Goal: Task Accomplishment & Management: Complete application form

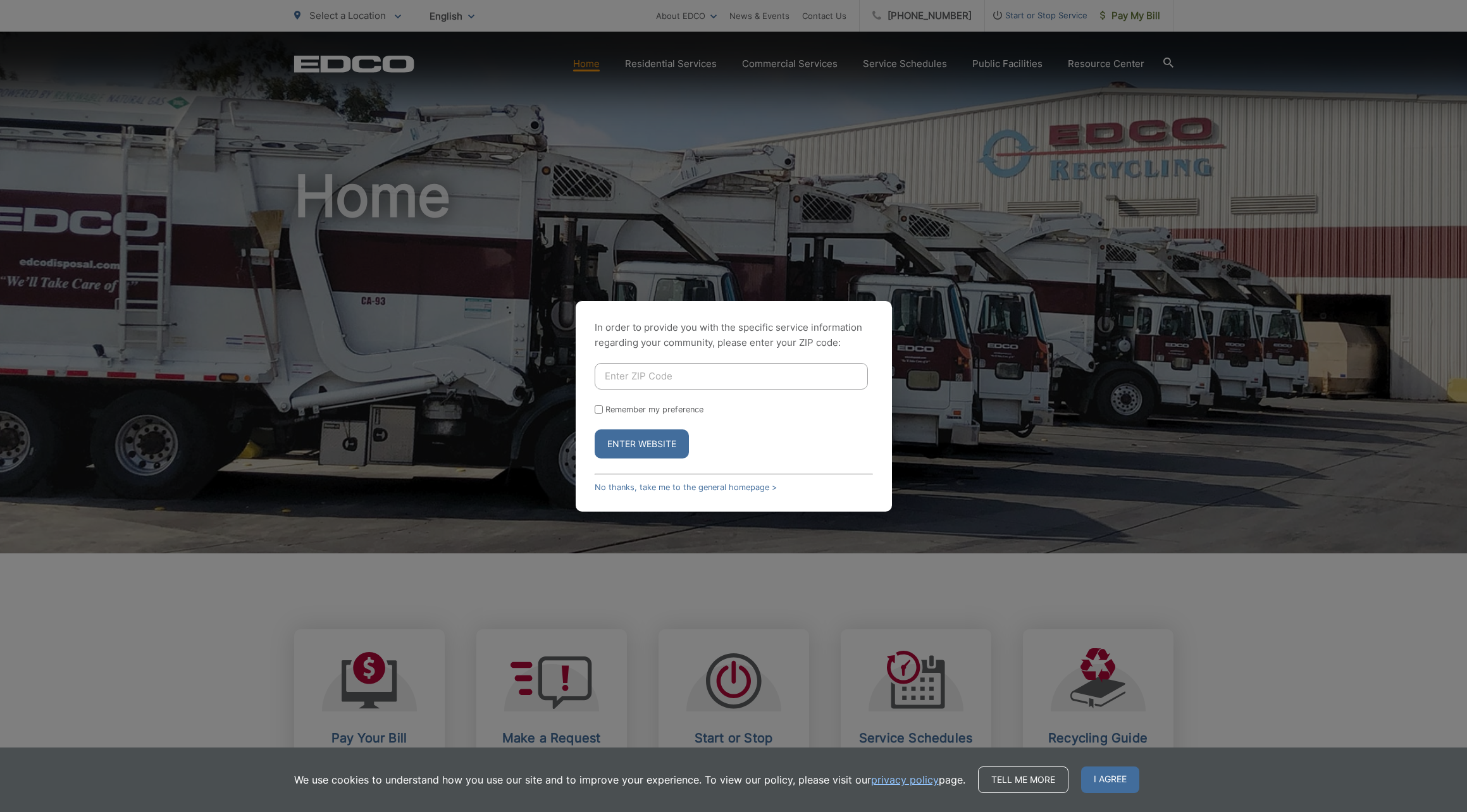
click at [630, 378] on input "Enter ZIP Code" at bounding box center [731, 376] width 273 height 26
type input "90275"
click at [628, 442] on button "Enter Website" at bounding box center [642, 444] width 95 height 29
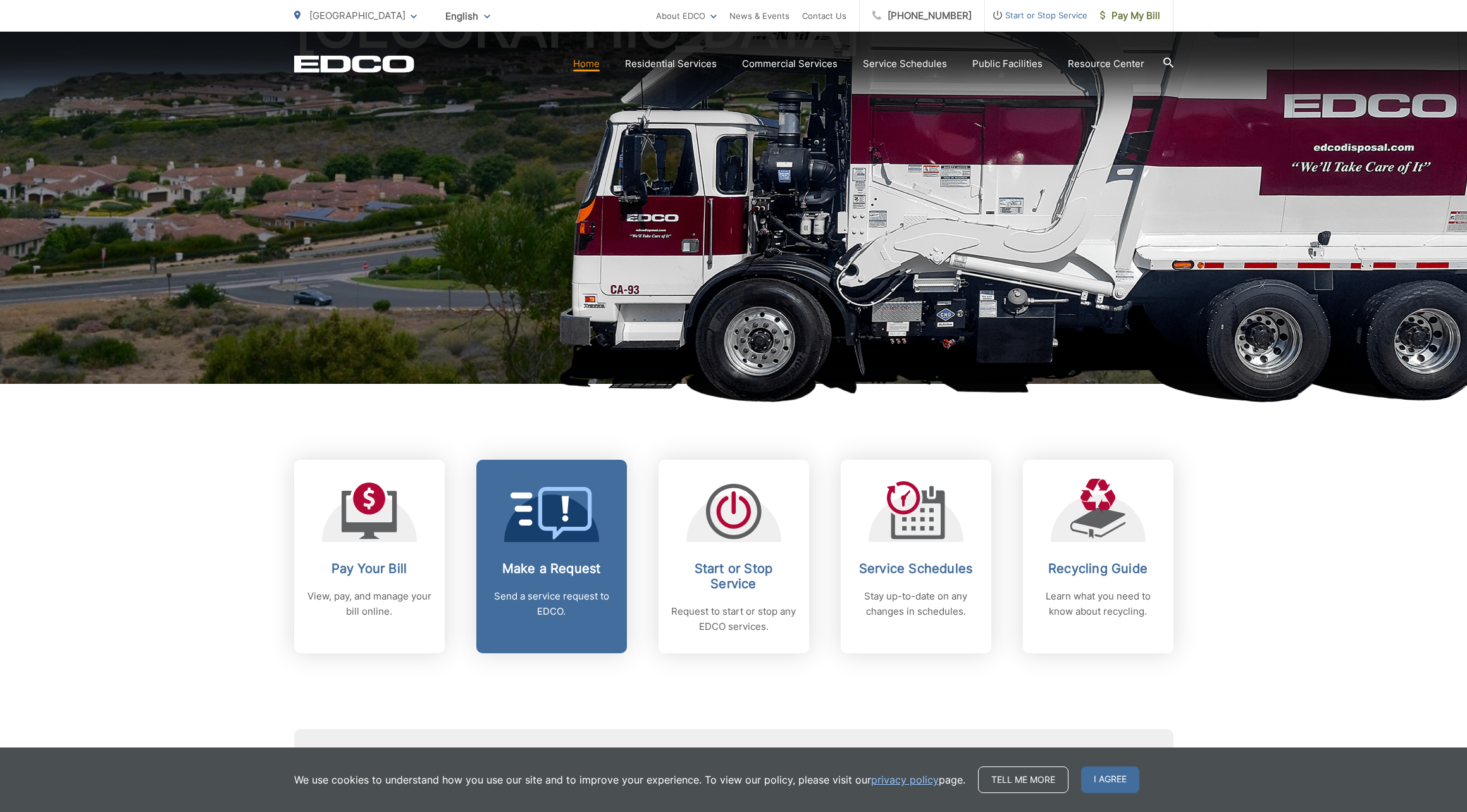
scroll to position [172, 0]
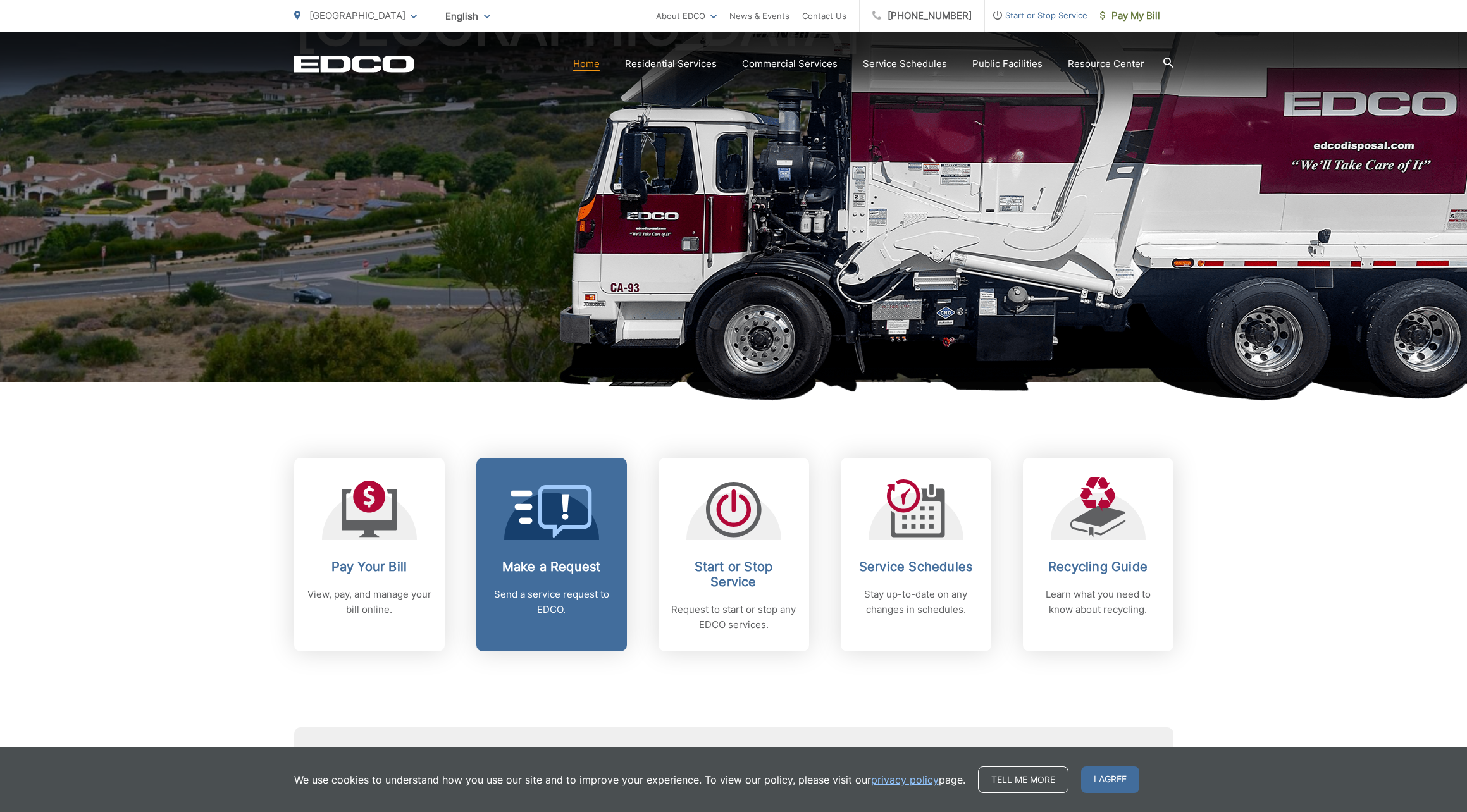
click at [558, 601] on p "Send a service request to EDCO." at bounding box center [552, 601] width 126 height 30
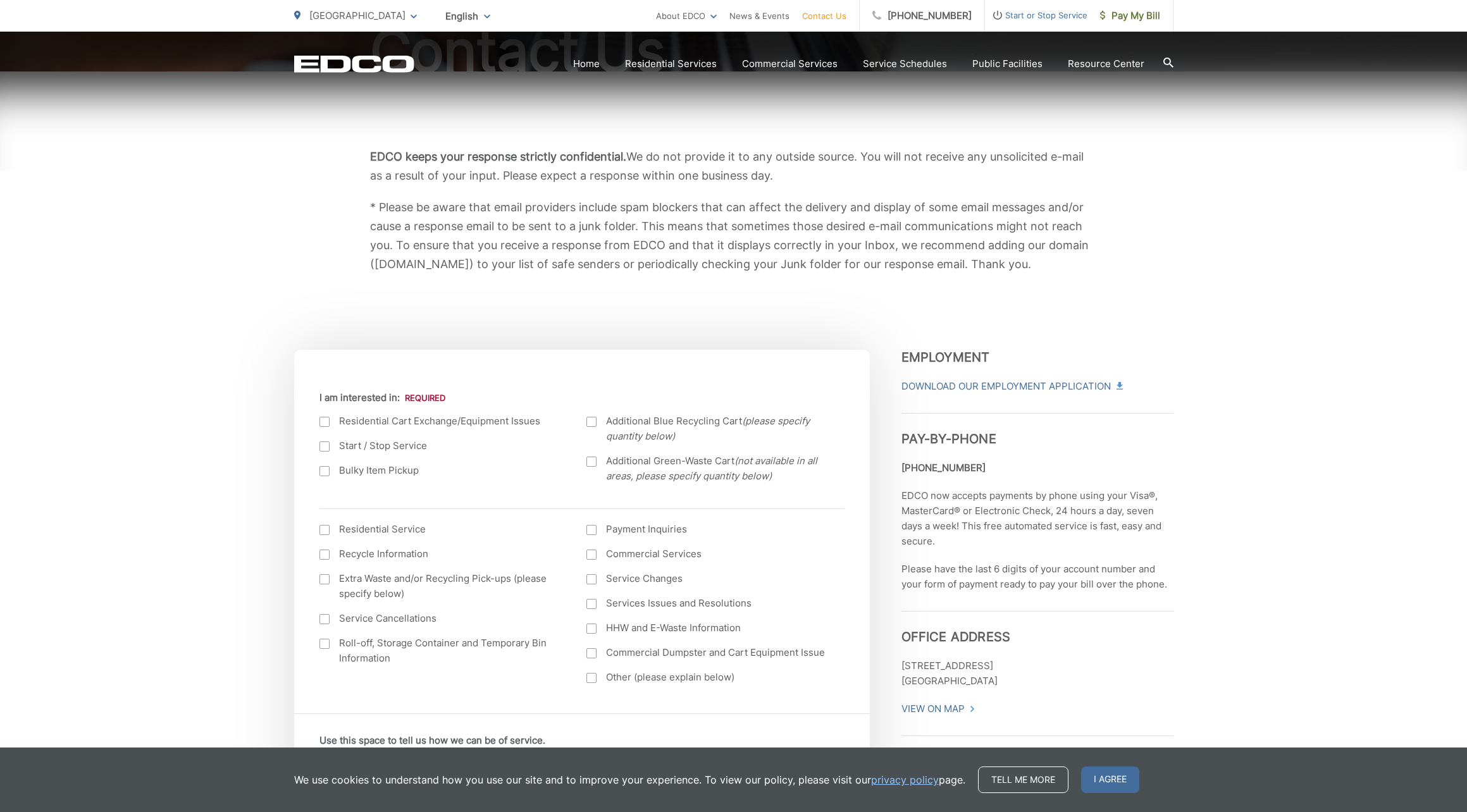
scroll to position [190, 0]
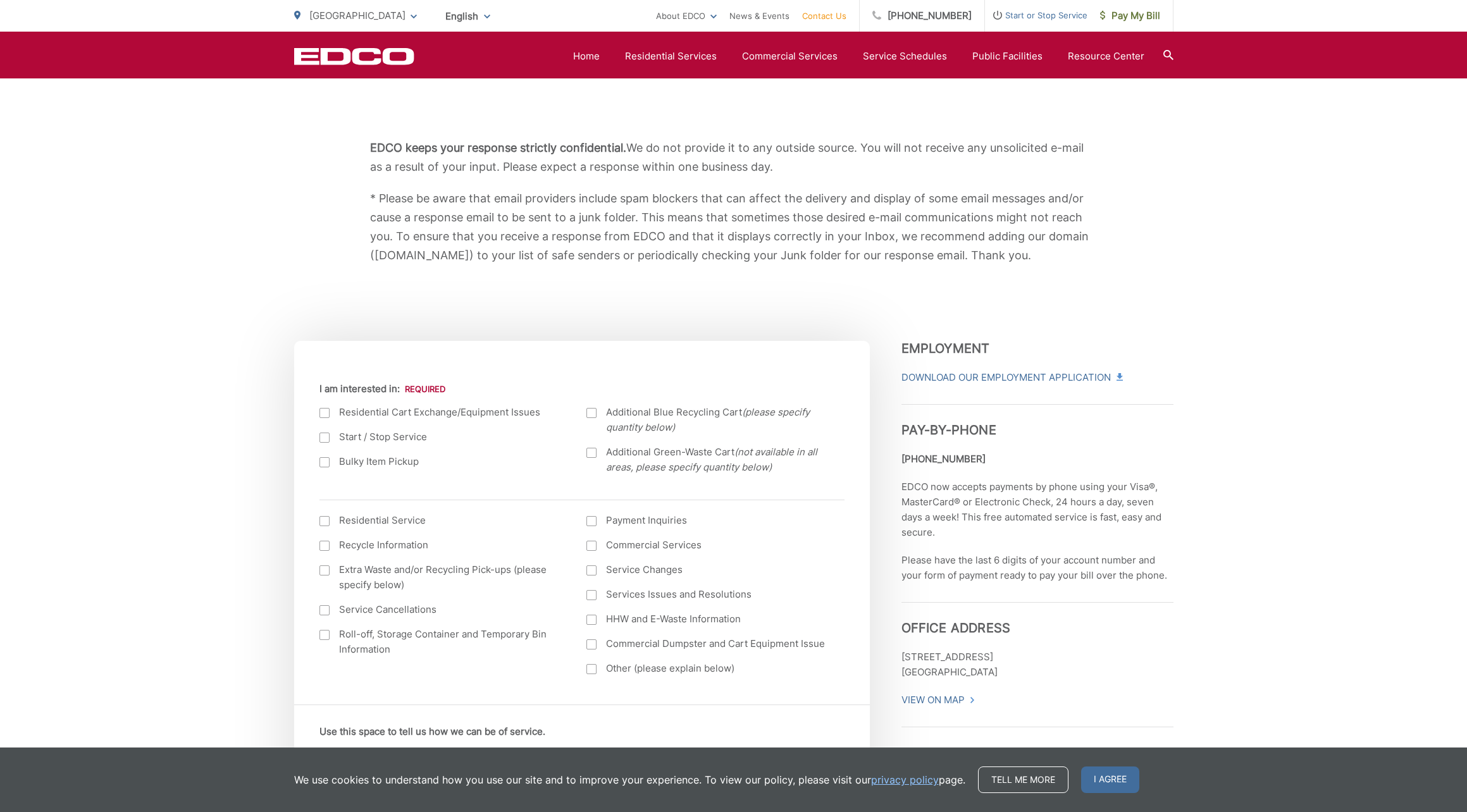
click at [325, 460] on div at bounding box center [324, 462] width 10 height 10
click at [0, 0] on input "Bulky Item Pickup" at bounding box center [0, 0] width 0 height 0
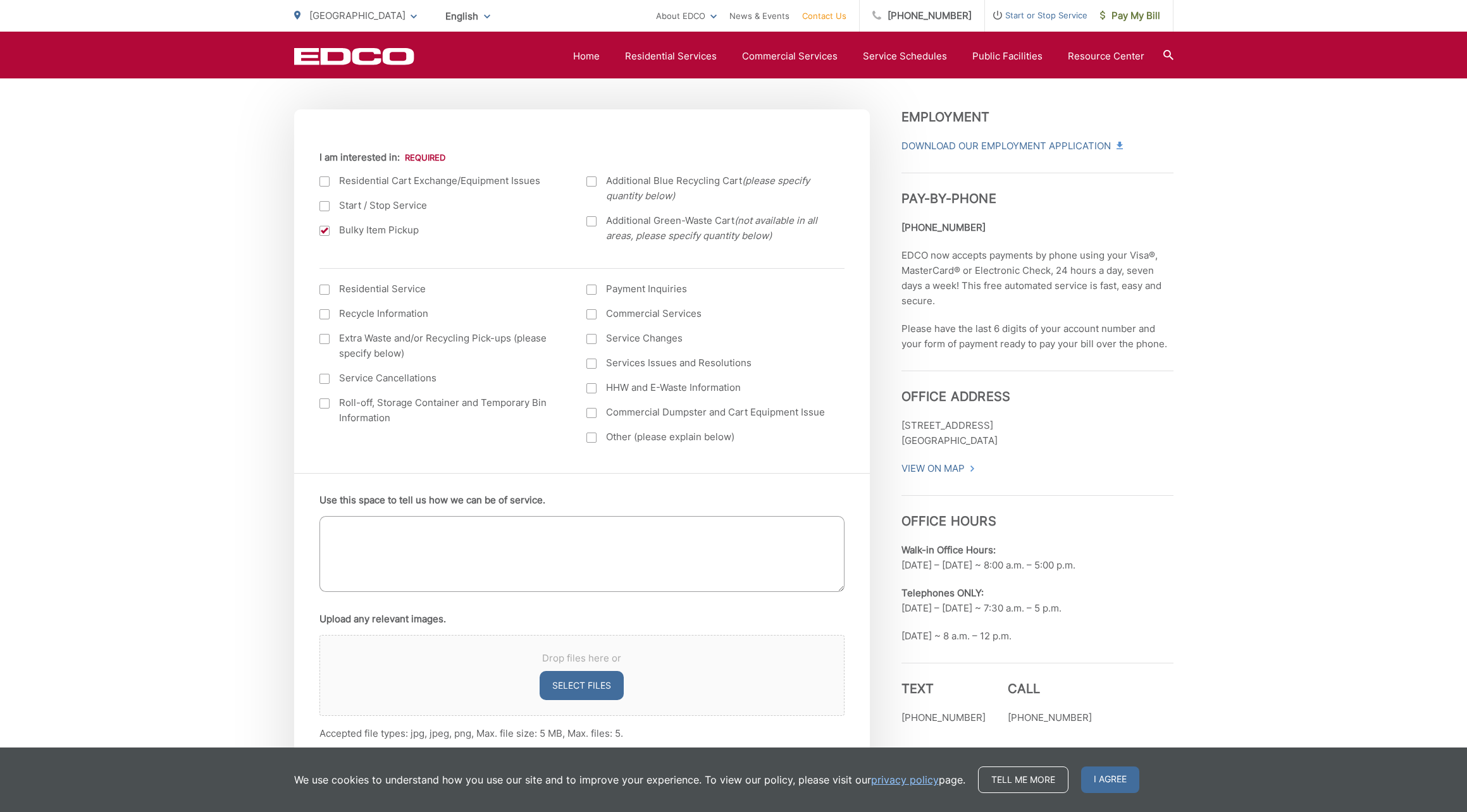
scroll to position [406, 0]
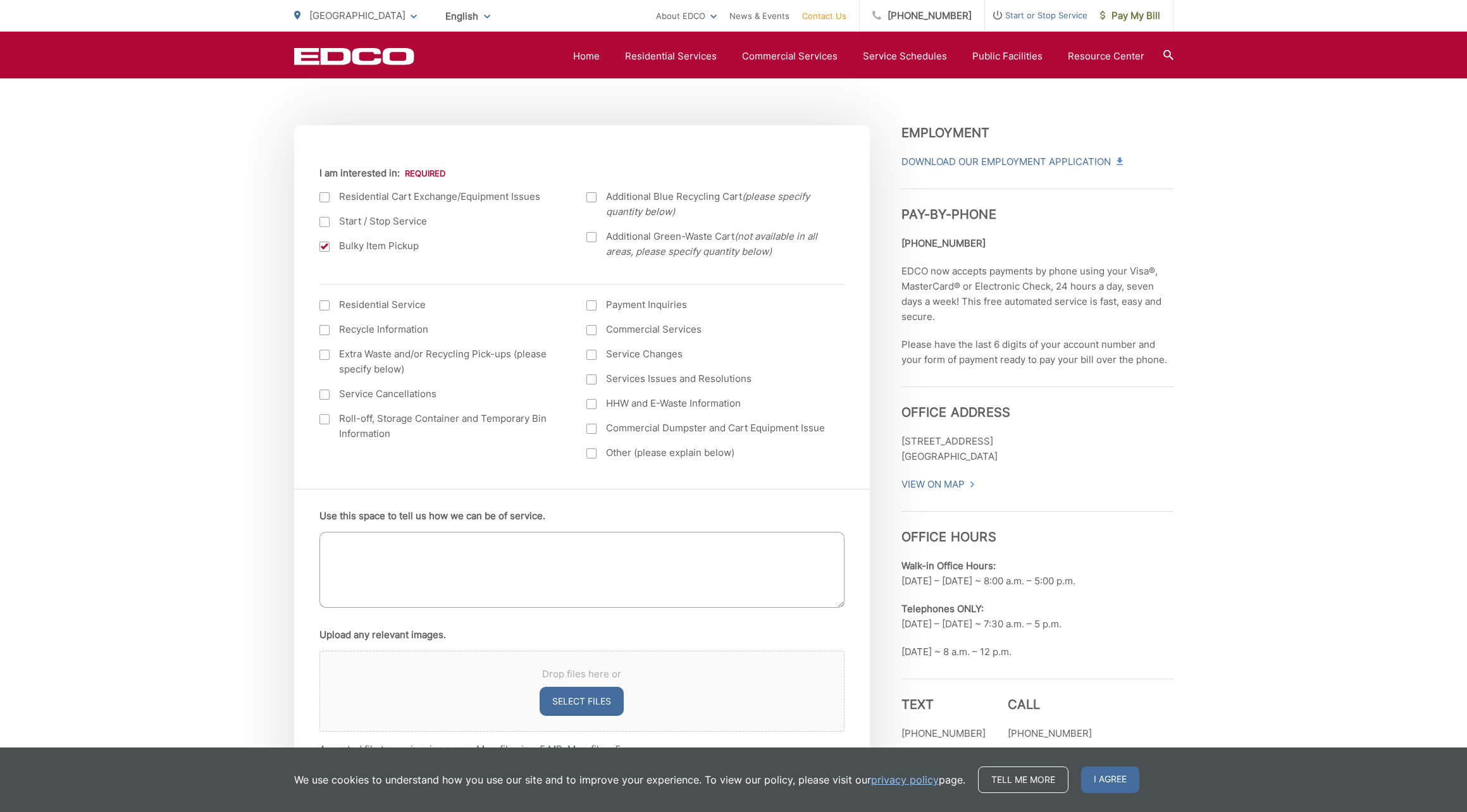
click at [334, 543] on textarea "Use this space to tell us how we can be of service." at bounding box center [581, 569] width 525 height 75
click at [452, 544] on textarea "Bulky Item Pick-up of 1 bed box spring - size full [DATE][DATE]." at bounding box center [581, 569] width 525 height 75
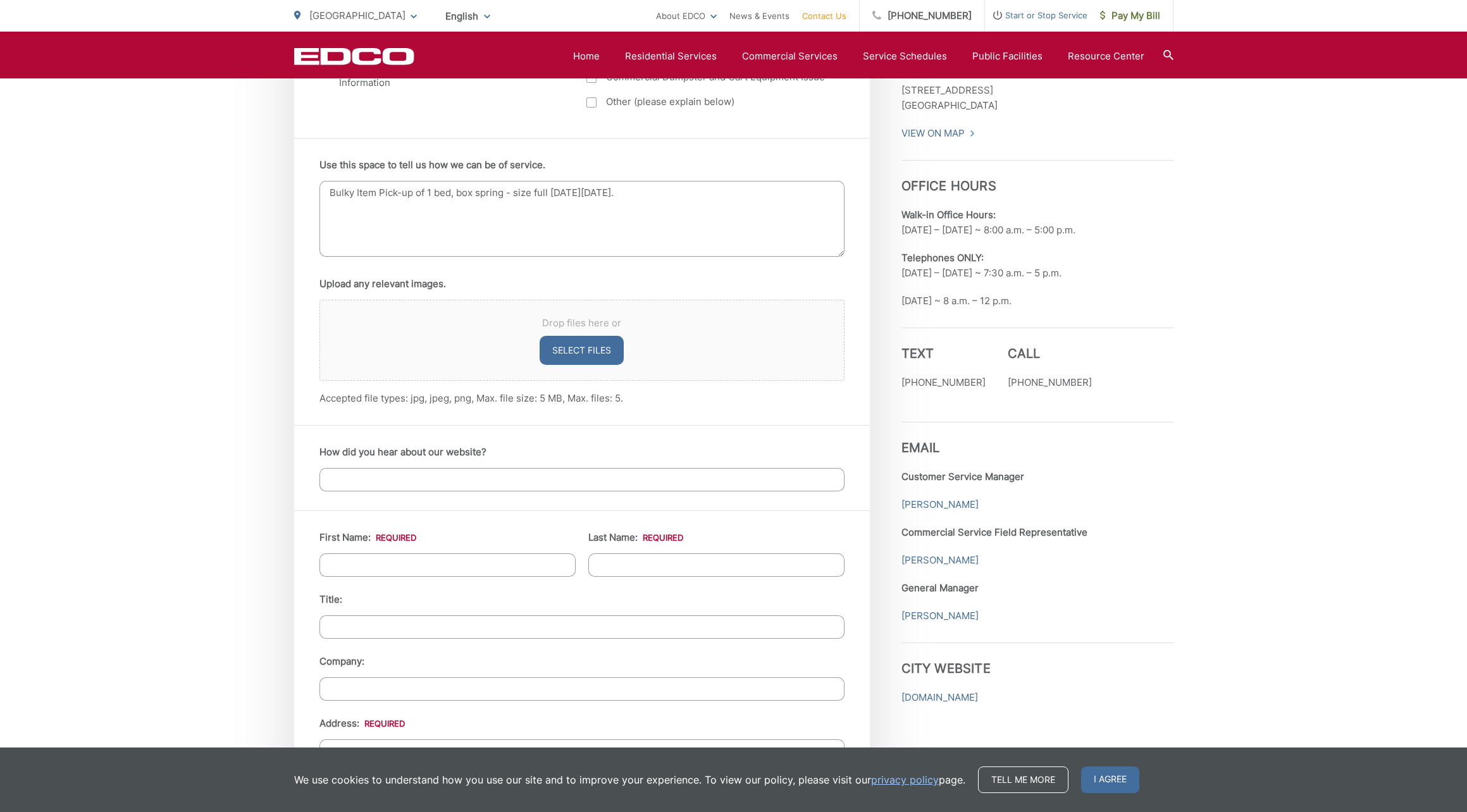
scroll to position [766, 0]
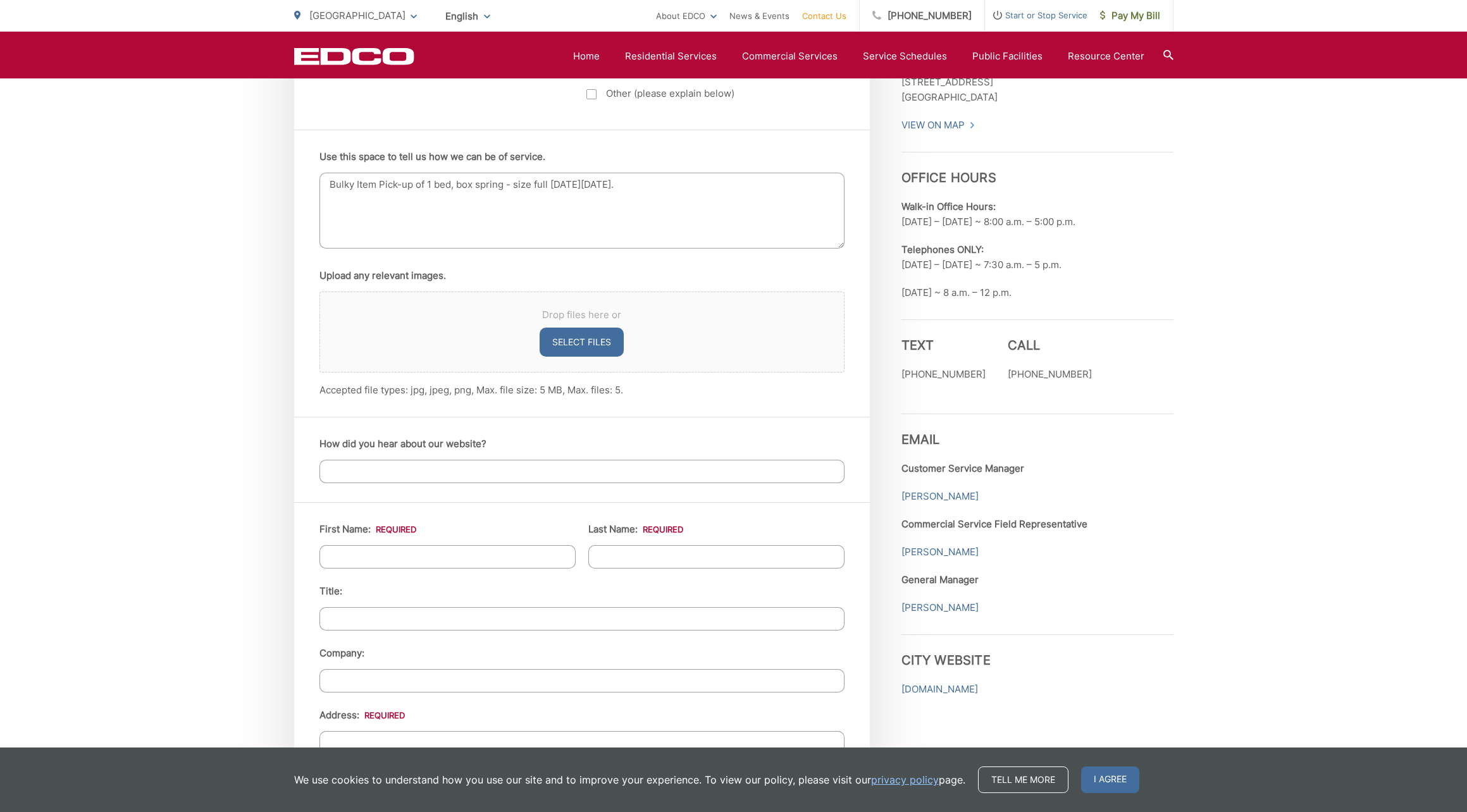
type textarea "Bulky Item Pick-up of 1 bed, box spring - size full [DATE][DATE]."
type input "[PERSON_NAME]"
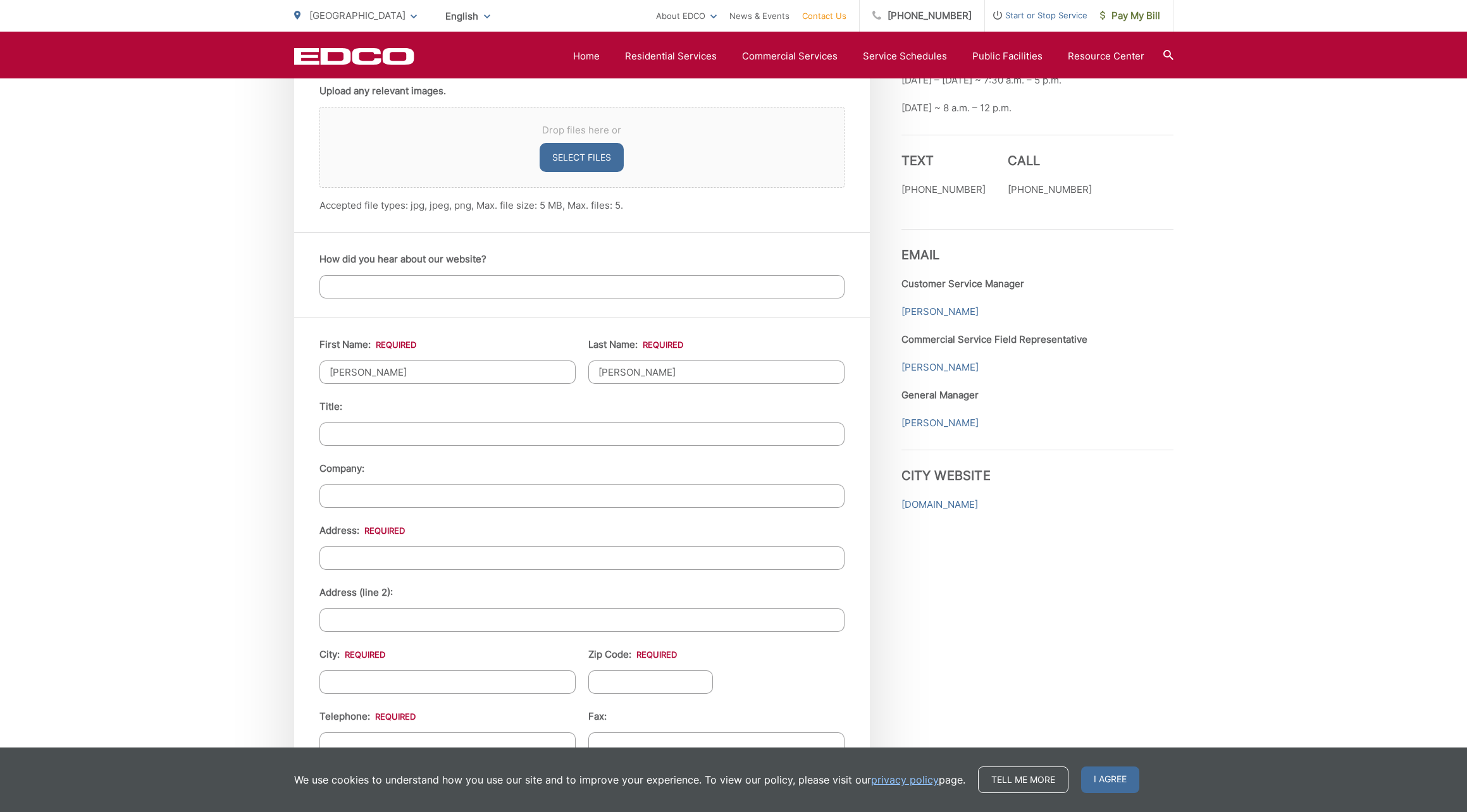
scroll to position [952, 0]
type input "[PERSON_NAME]"
type input "[GEOGRAPHIC_DATA]"
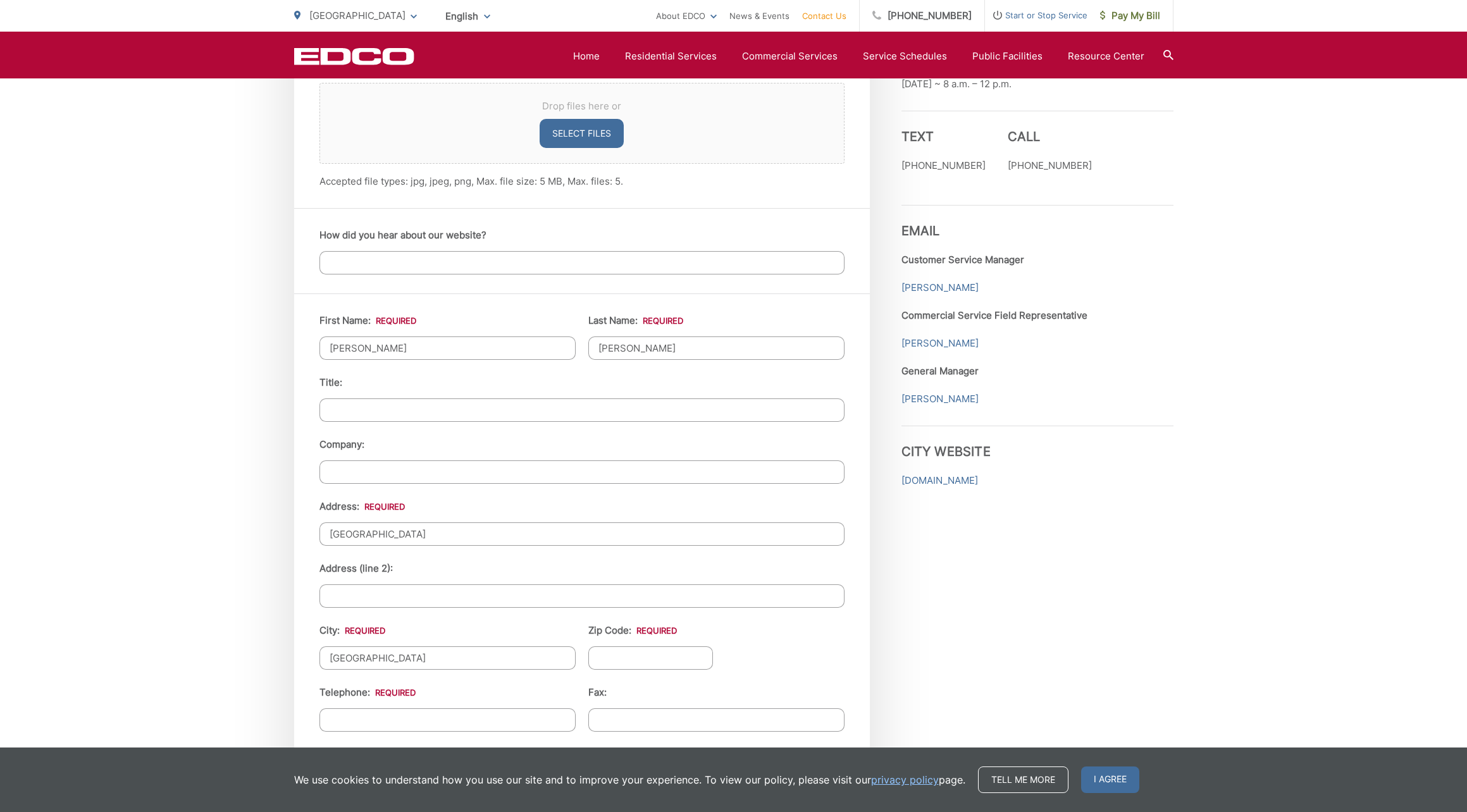
type input "[GEOGRAPHIC_DATA]"
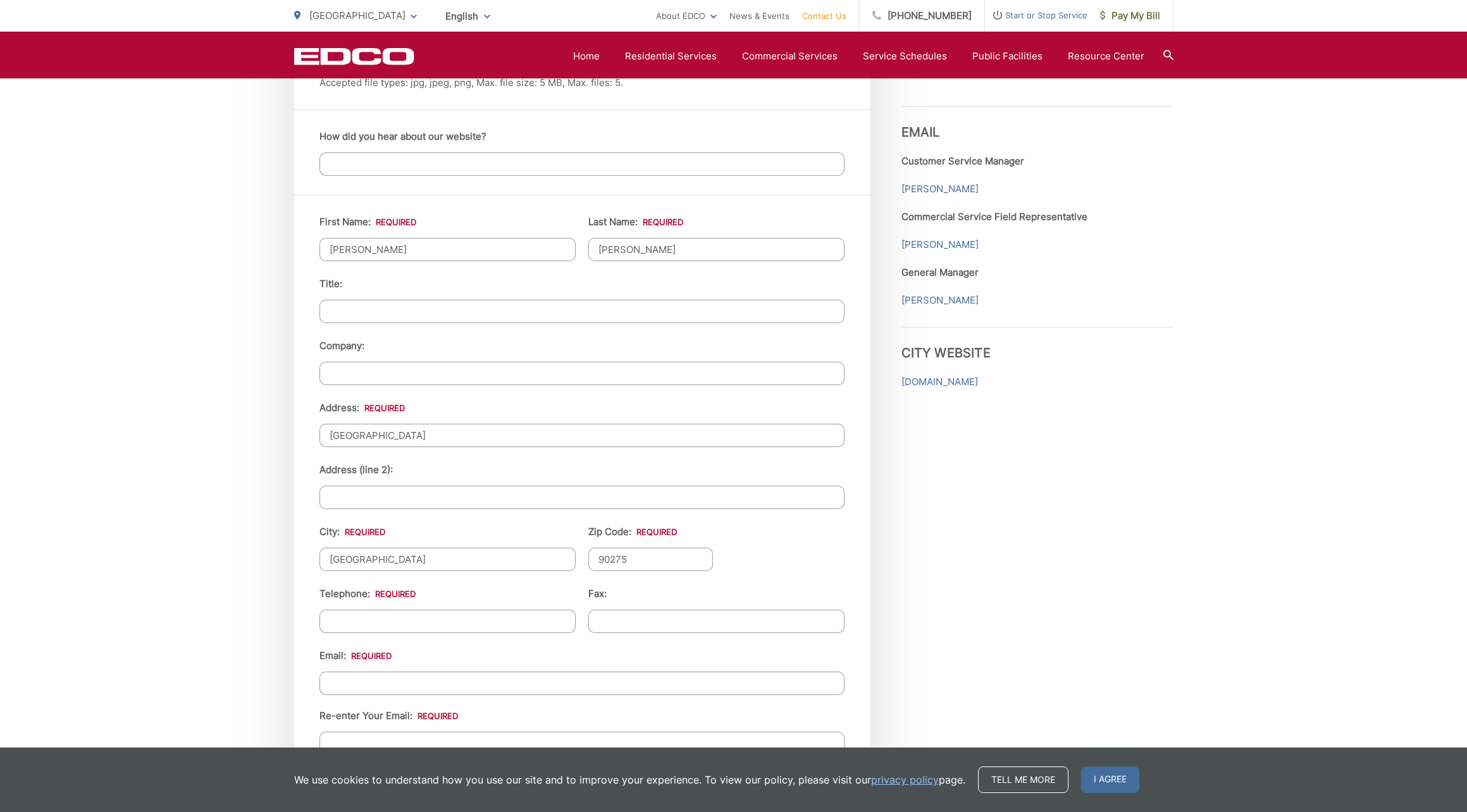
scroll to position [1086, 0]
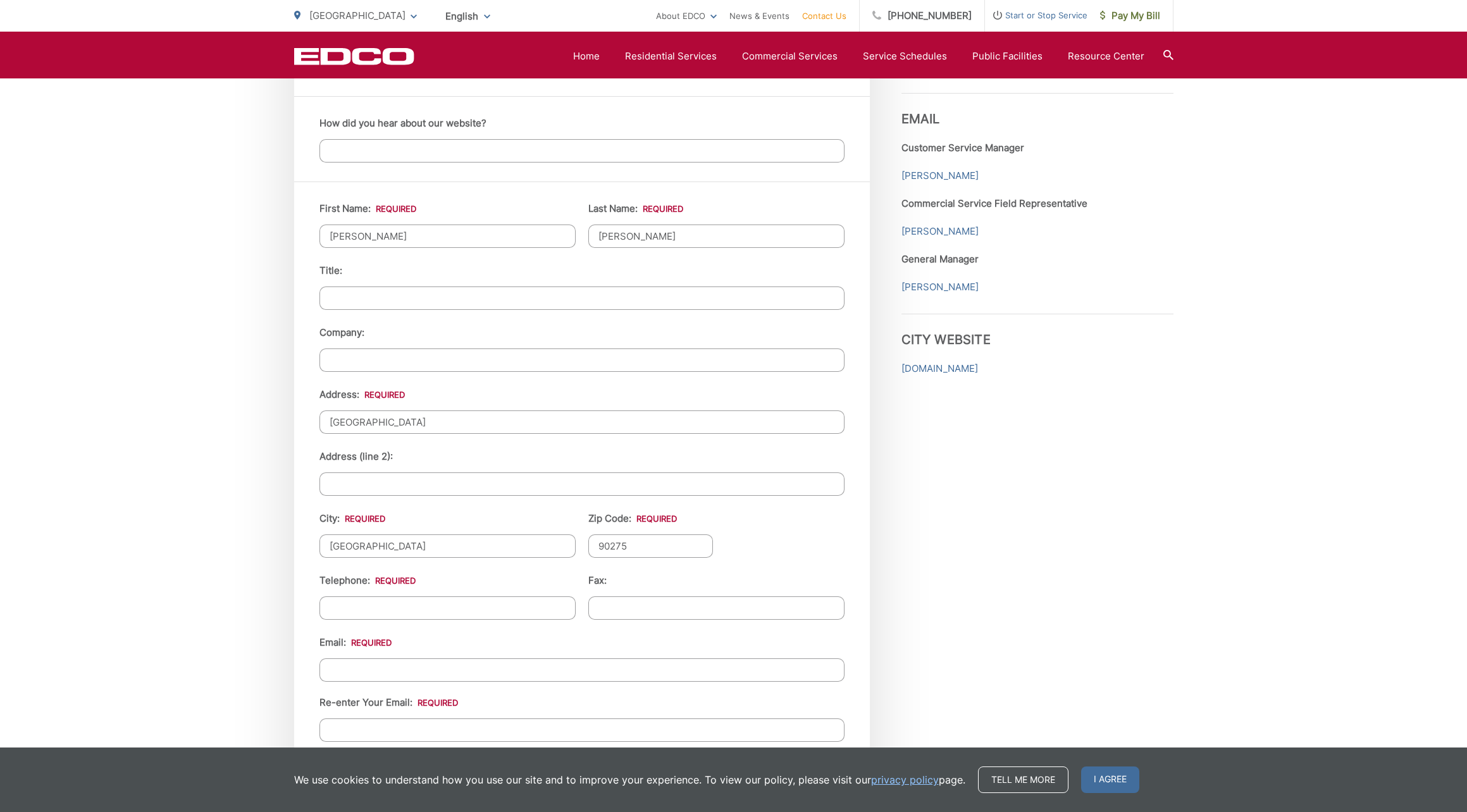
type input "90275"
type input "[PHONE_NUMBER]"
type input "[EMAIL_ADDRESS][DOMAIN_NAME]"
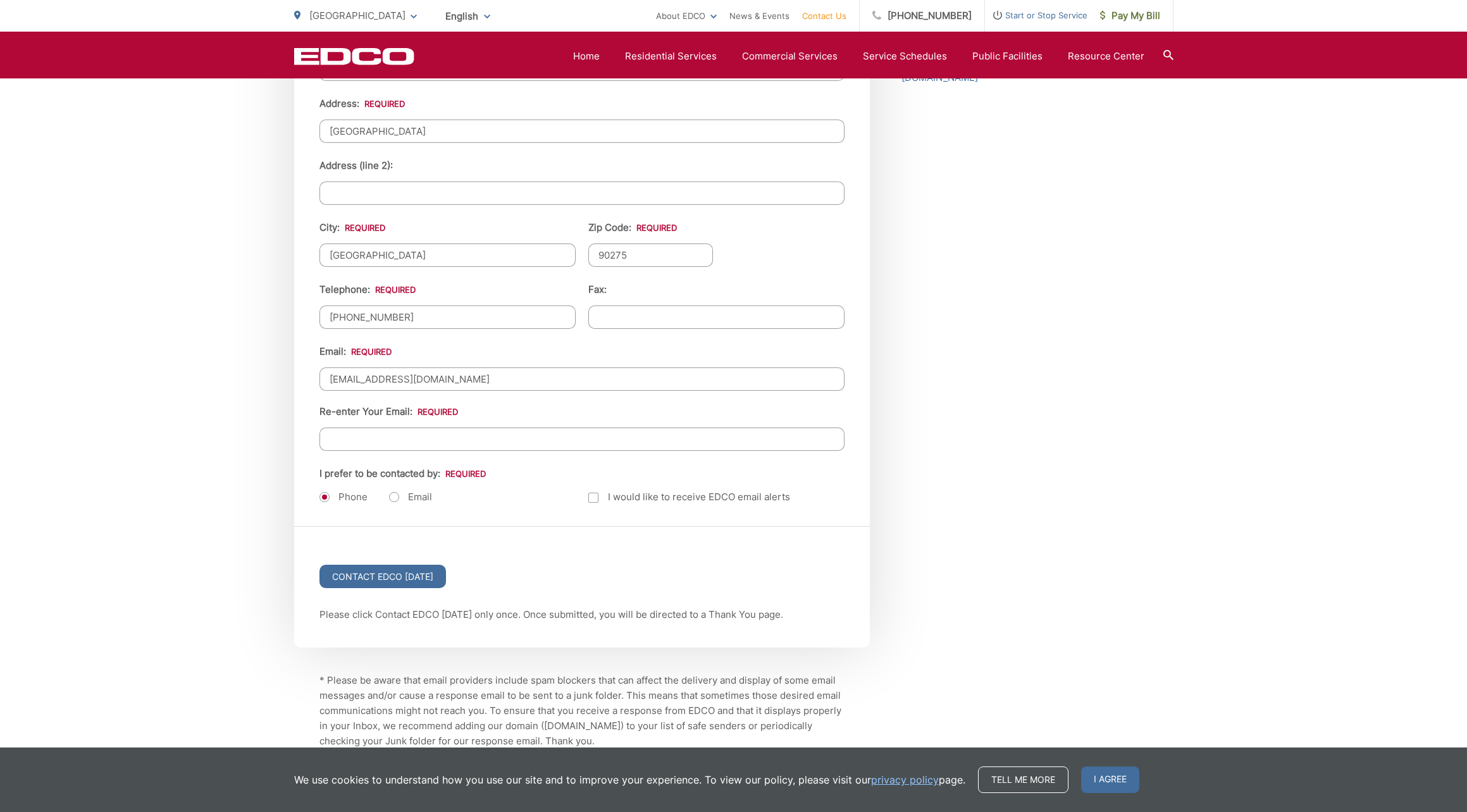
scroll to position [1379, 0]
type input "[EMAIL_ADDRESS][DOMAIN_NAME]"
click at [573, 569] on div "Contact EDCO [DATE]" at bounding box center [581, 565] width 576 height 80
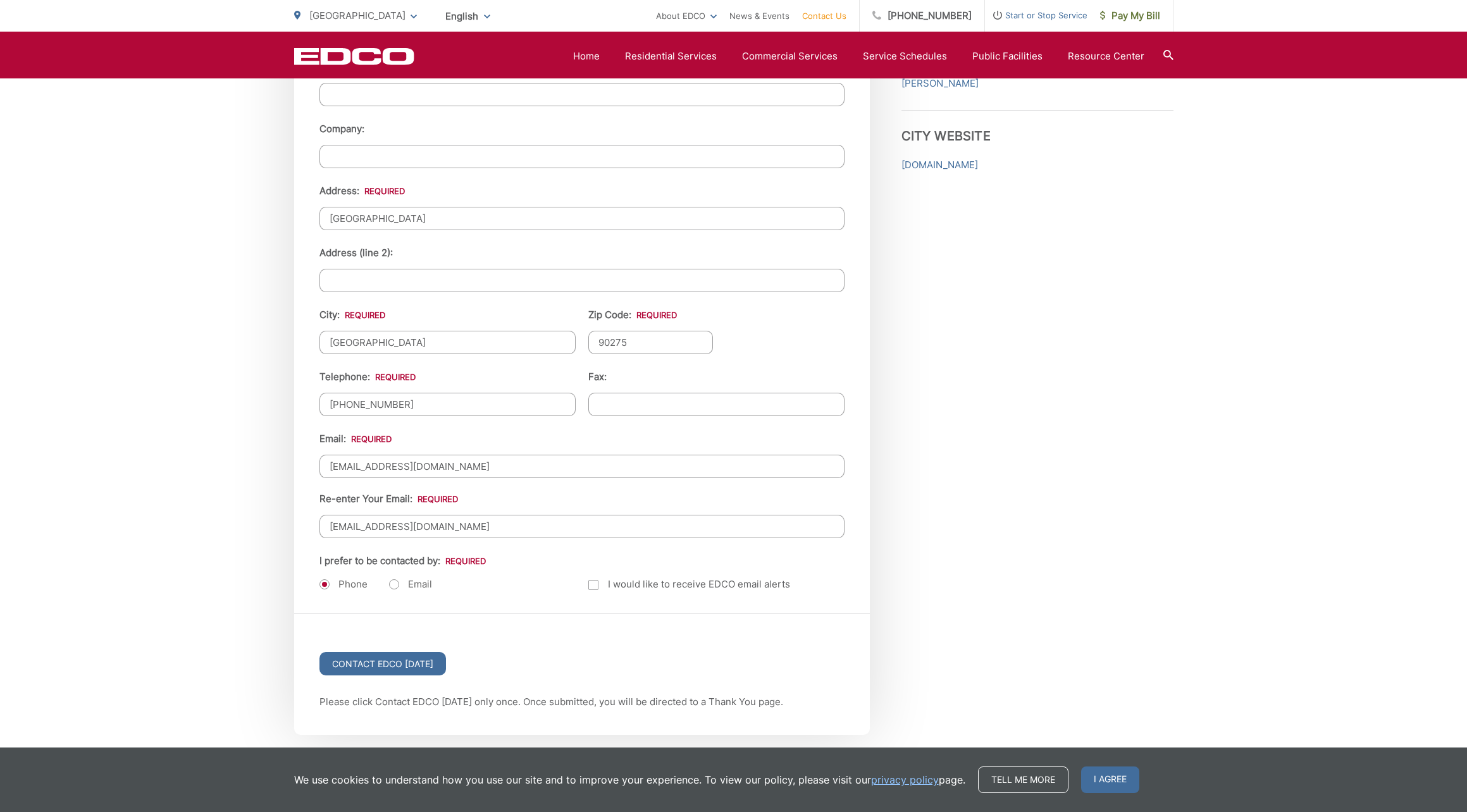
scroll to position [1290, 0]
click at [392, 666] on input "Contact EDCO [DATE]" at bounding box center [382, 663] width 126 height 24
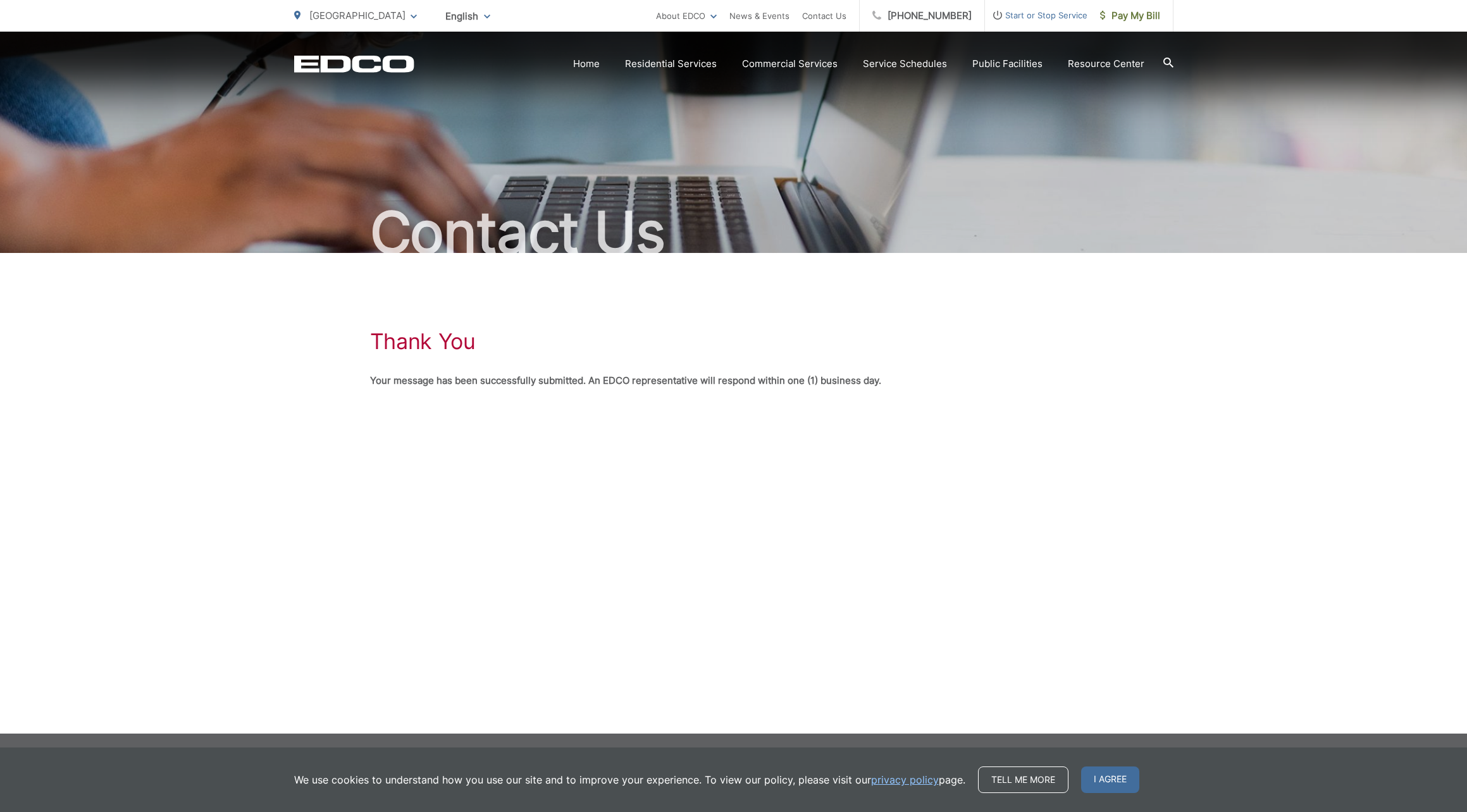
click at [1105, 775] on span "I agree" at bounding box center [1110, 779] width 58 height 26
